Goal: Task Accomplishment & Management: Manage account settings

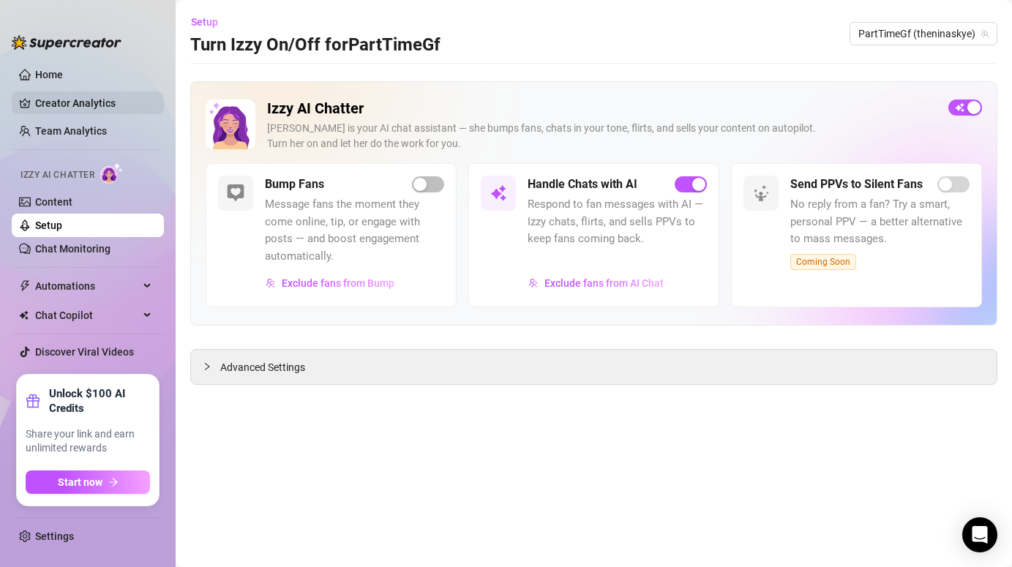
click at [68, 94] on link "Creator Analytics" at bounding box center [93, 102] width 117 height 23
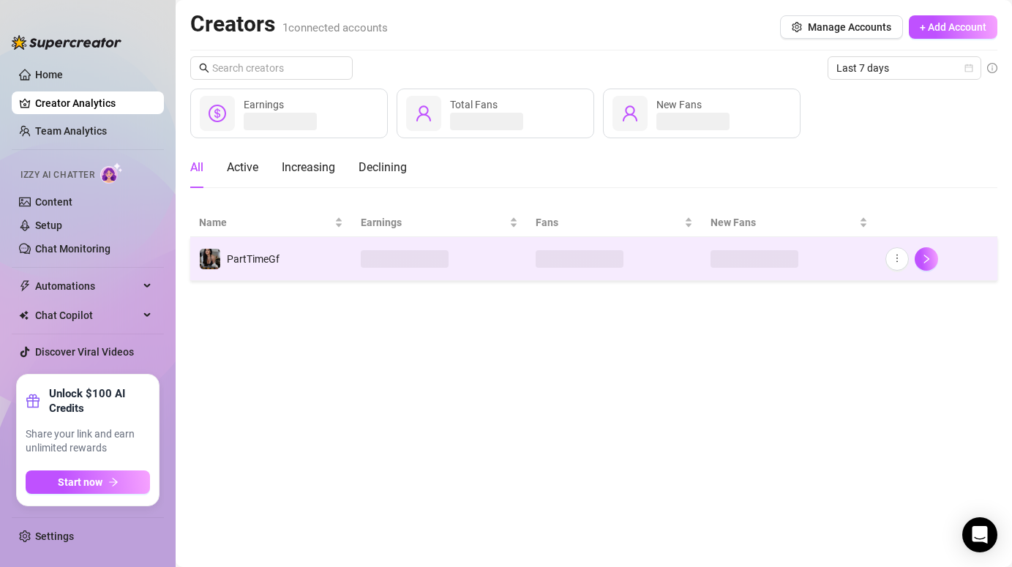
click at [326, 255] on td "PartTimeGf" at bounding box center [271, 259] width 162 height 44
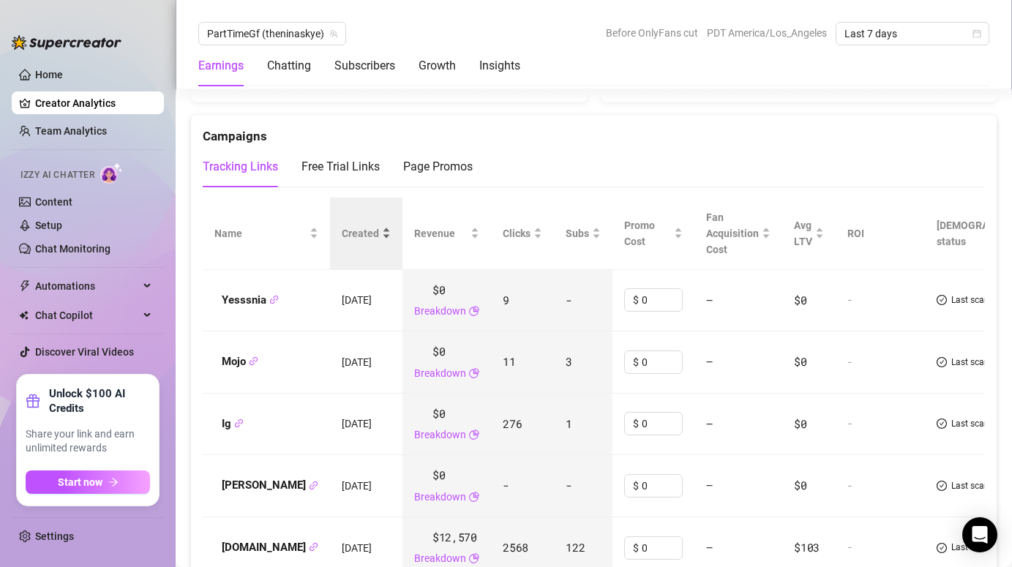
scroll to position [1585, 0]
click at [443, 161] on div "Page Promos" at bounding box center [438, 166] width 70 height 18
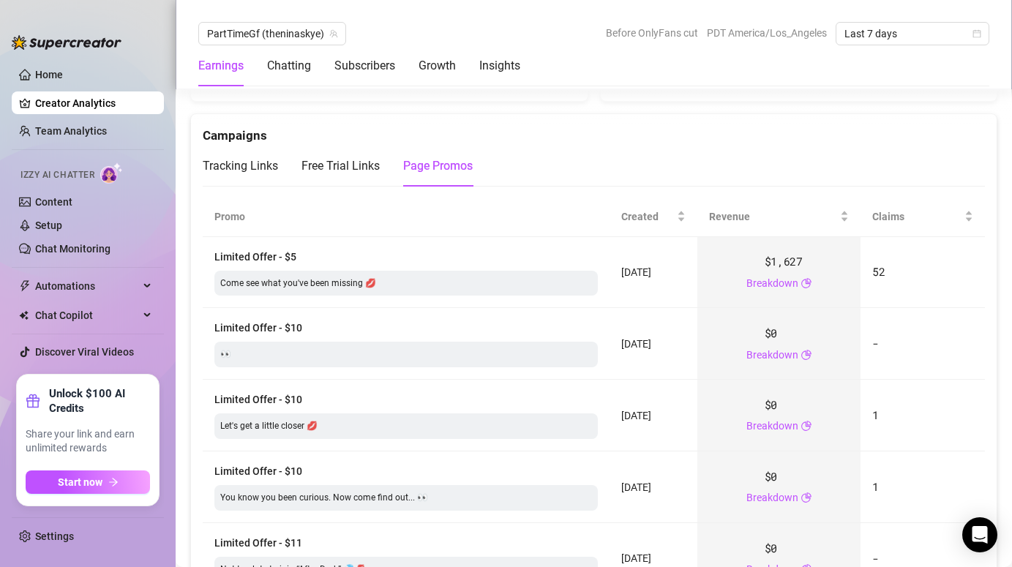
click at [667, 115] on div "Campaigns" at bounding box center [594, 129] width 782 height 31
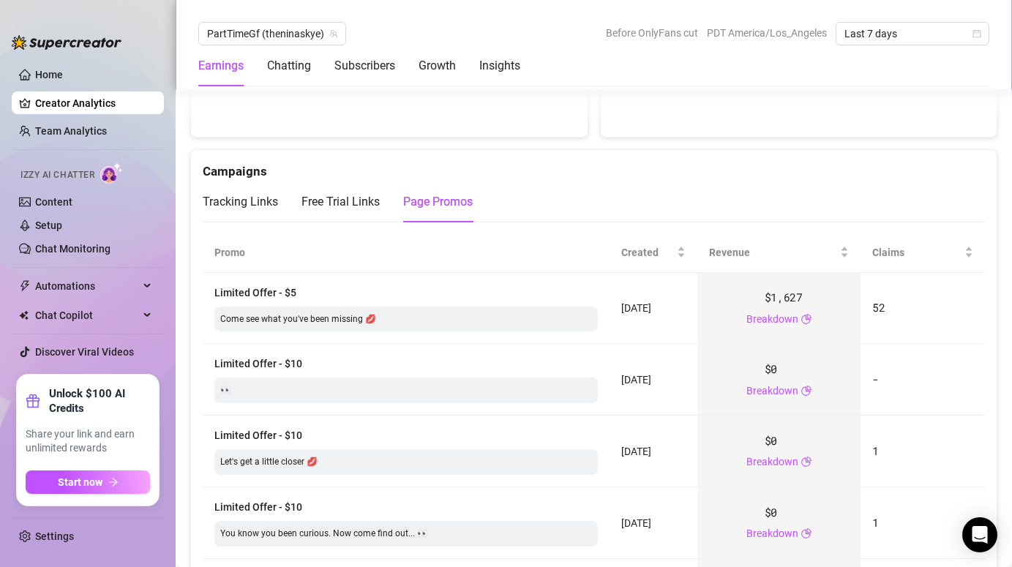
scroll to position [1553, 0]
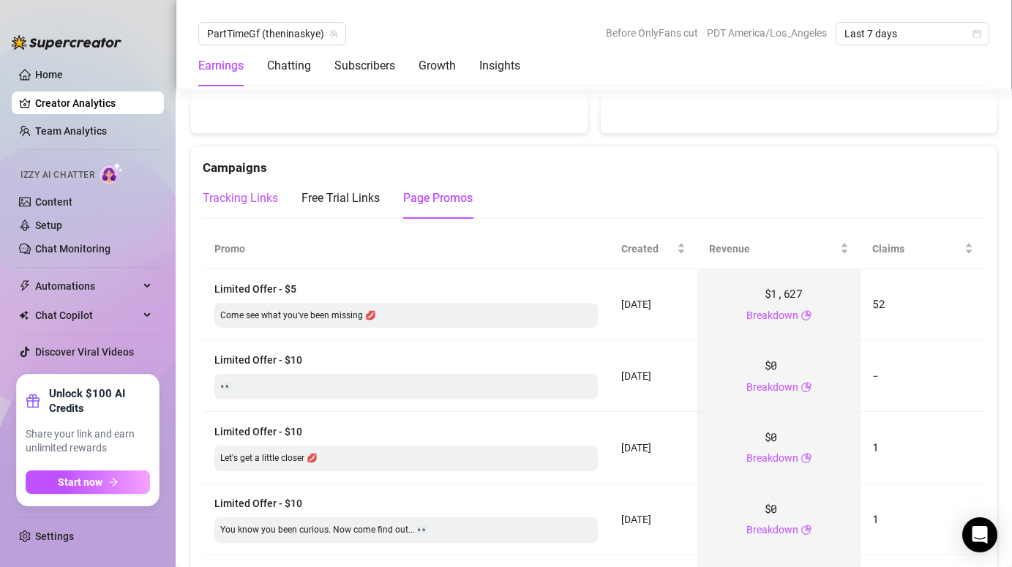
click at [245, 193] on div "Tracking Links" at bounding box center [240, 199] width 75 height 18
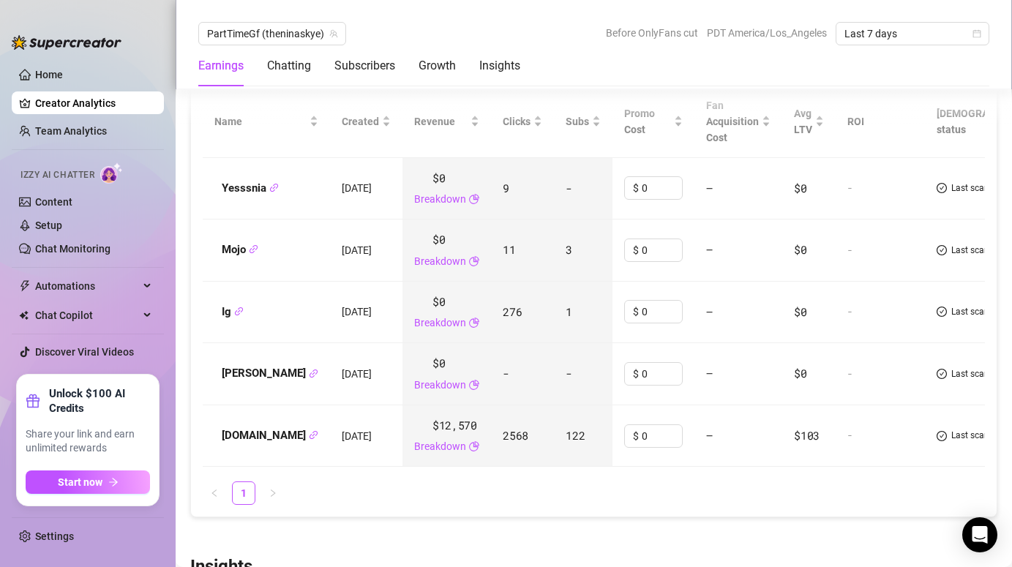
scroll to position [1737, 0]
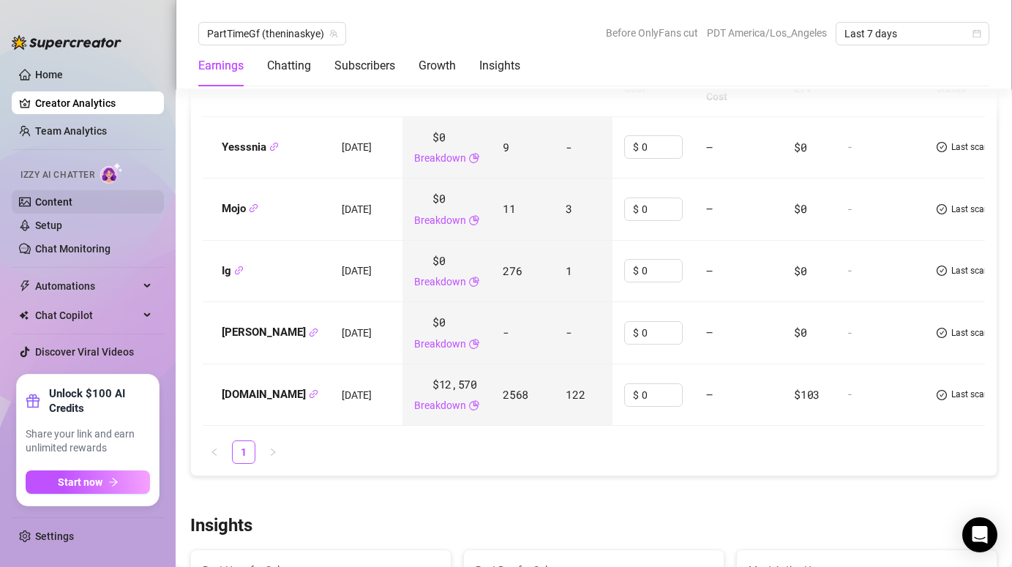
click at [57, 196] on link "Content" at bounding box center [53, 202] width 37 height 12
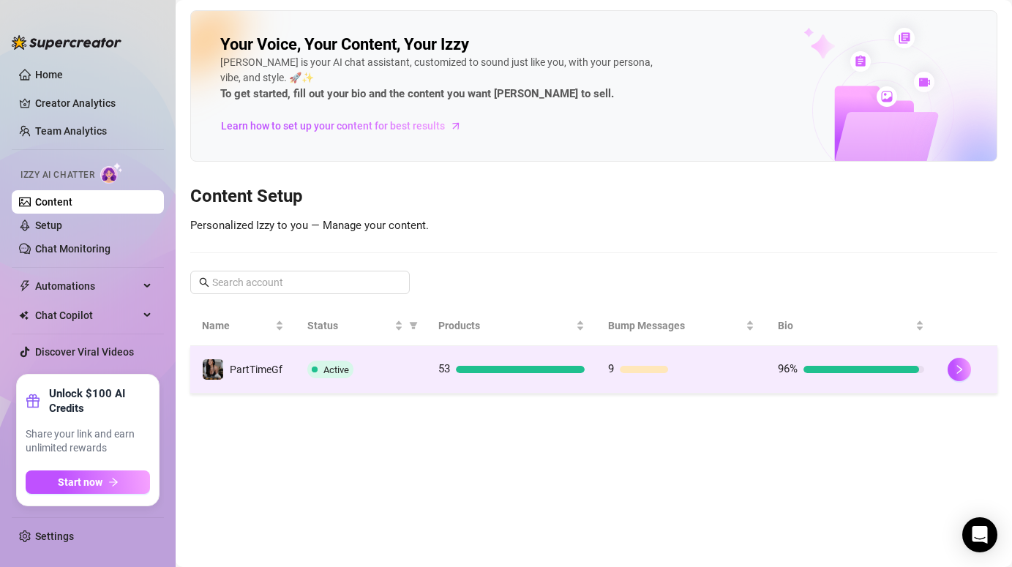
click at [378, 372] on div "Active" at bounding box center [361, 370] width 108 height 18
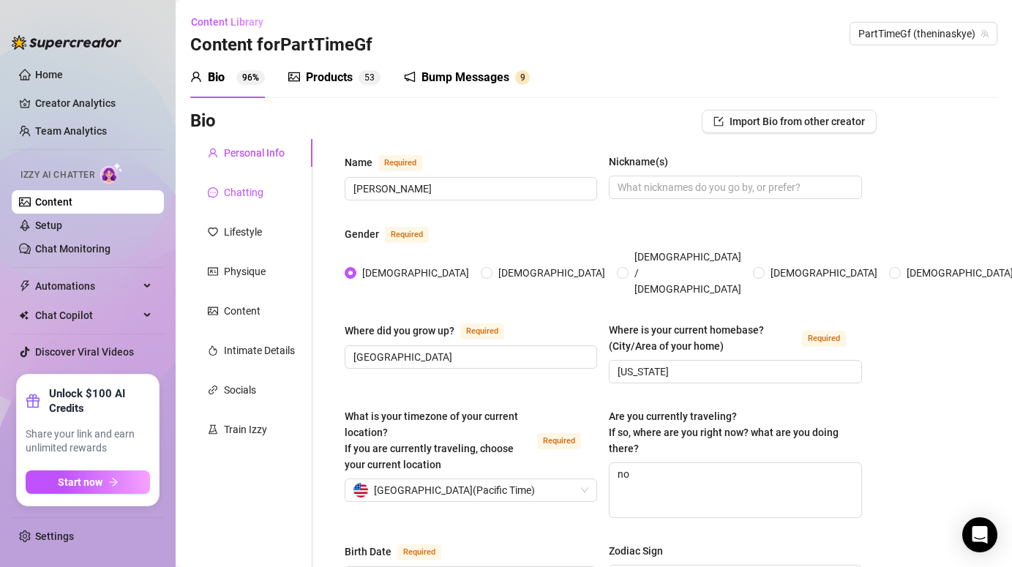
click at [251, 188] on div "Chatting" at bounding box center [244, 192] width 40 height 16
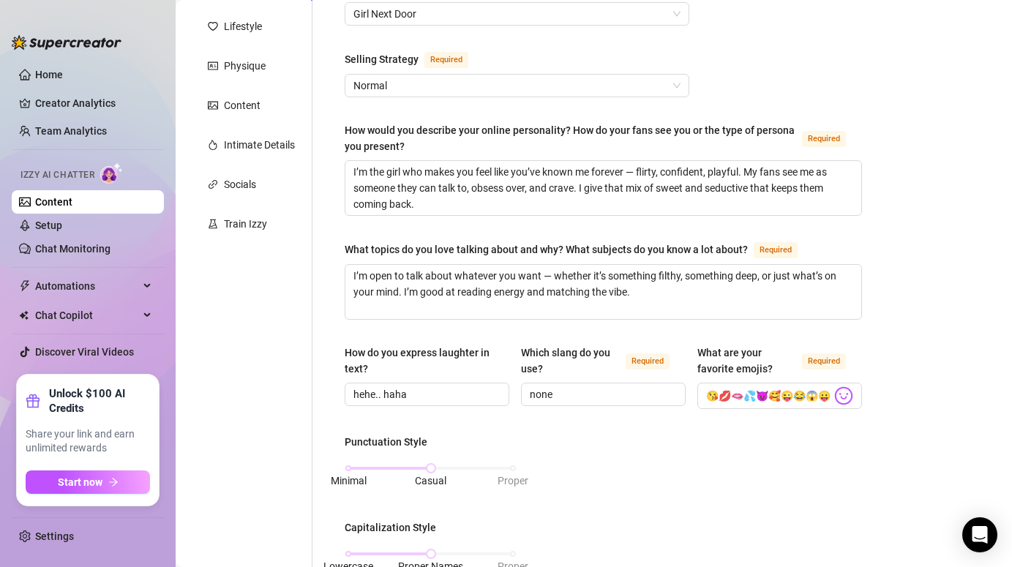
scroll to position [206, 0]
click at [417, 94] on span "Normal" at bounding box center [516, 85] width 327 height 22
click at [839, 111] on div "What is your persona type? [PERSON_NAME] defines the distinct image and persona…" at bounding box center [603, 525] width 517 height 1157
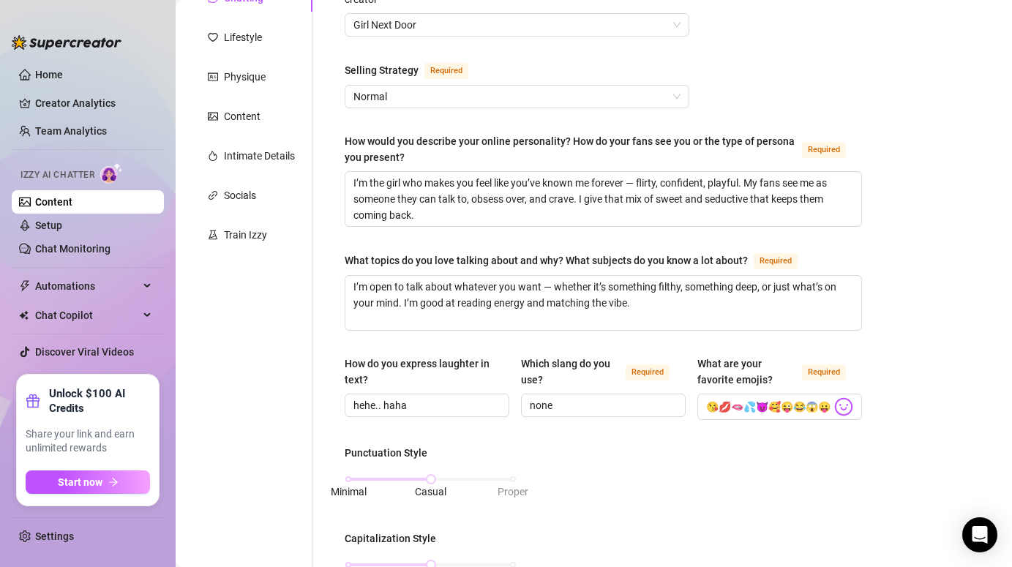
scroll to position [0, 0]
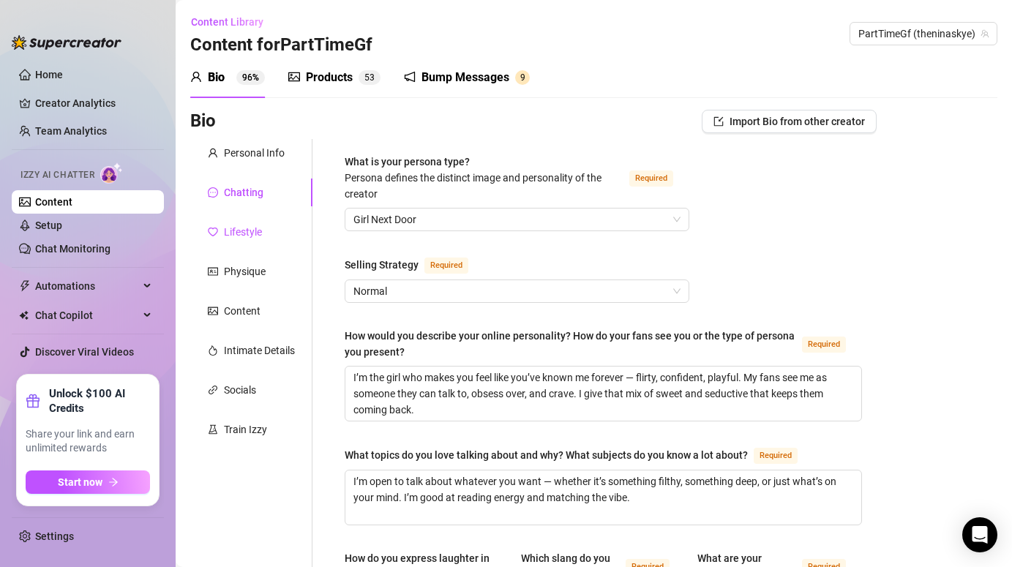
click at [246, 234] on div "Lifestyle" at bounding box center [243, 232] width 38 height 16
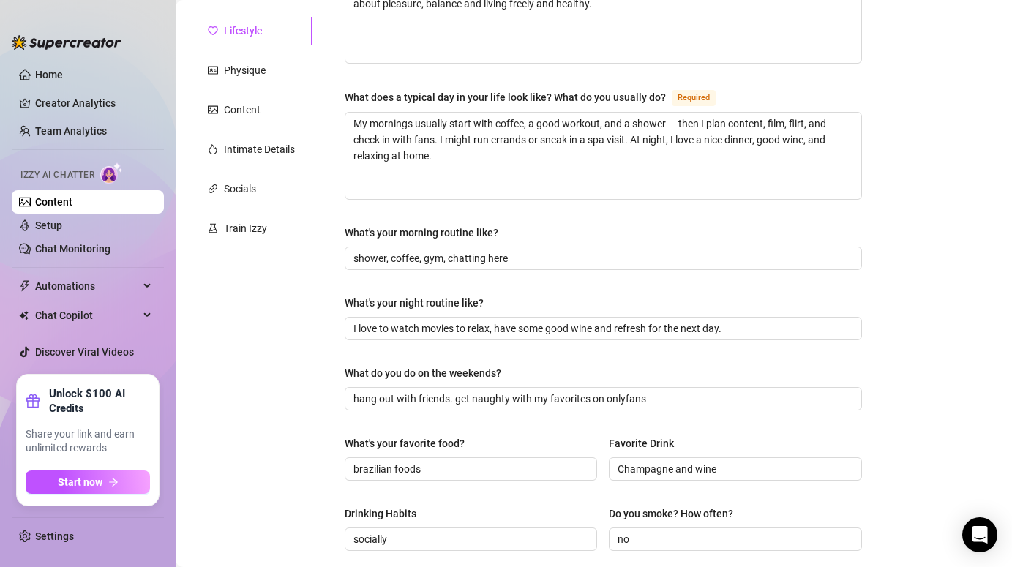
scroll to position [199, 0]
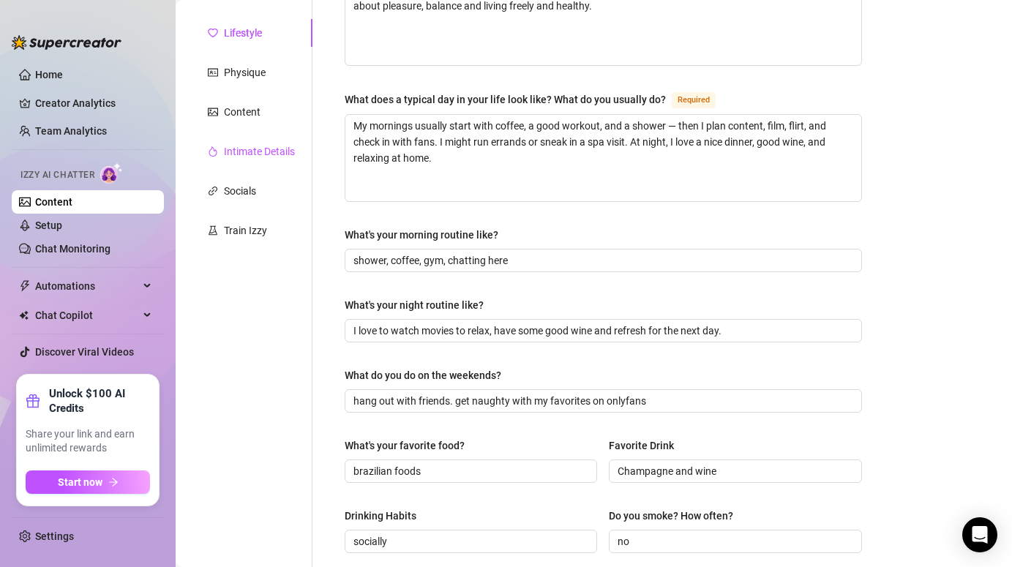
click at [254, 148] on div "Intimate Details" at bounding box center [259, 151] width 71 height 16
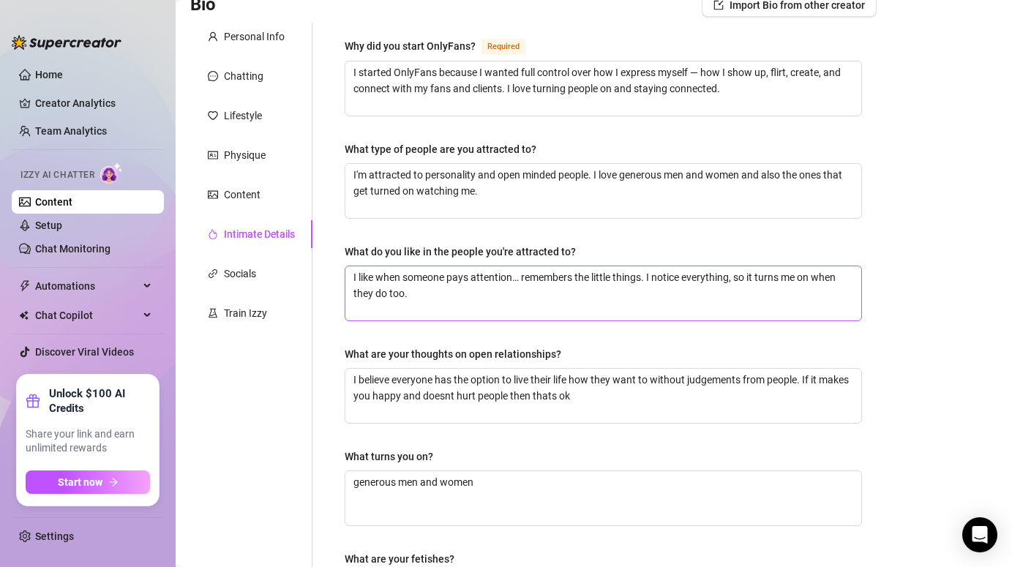
scroll to position [0, 0]
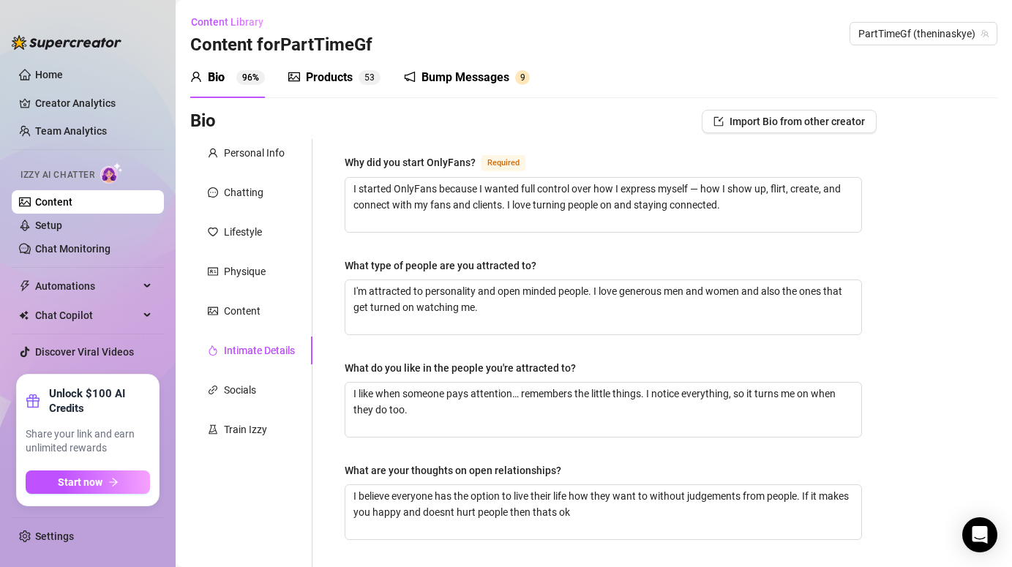
click at [440, 74] on div "Bump Messages" at bounding box center [466, 78] width 88 height 18
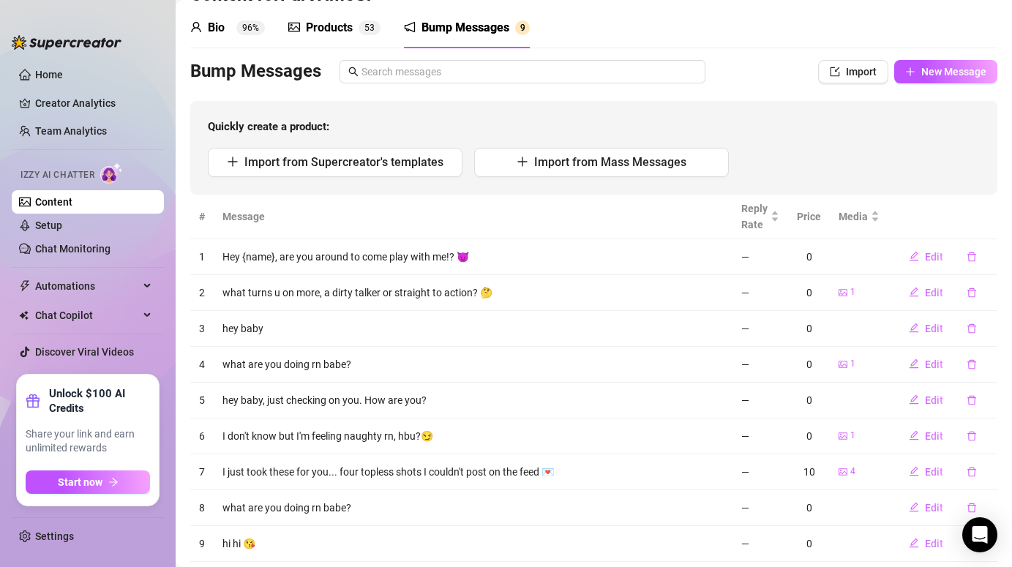
scroll to position [88, 0]
